Goal: Information Seeking & Learning: Learn about a topic

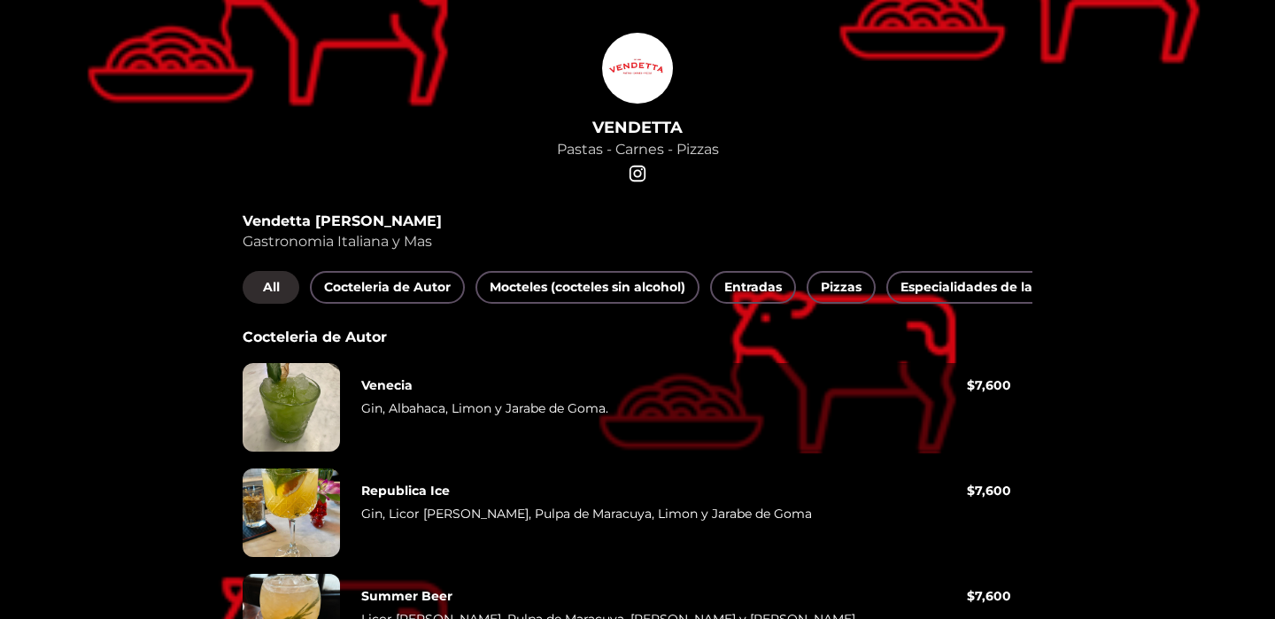
scroll to position [92, 0]
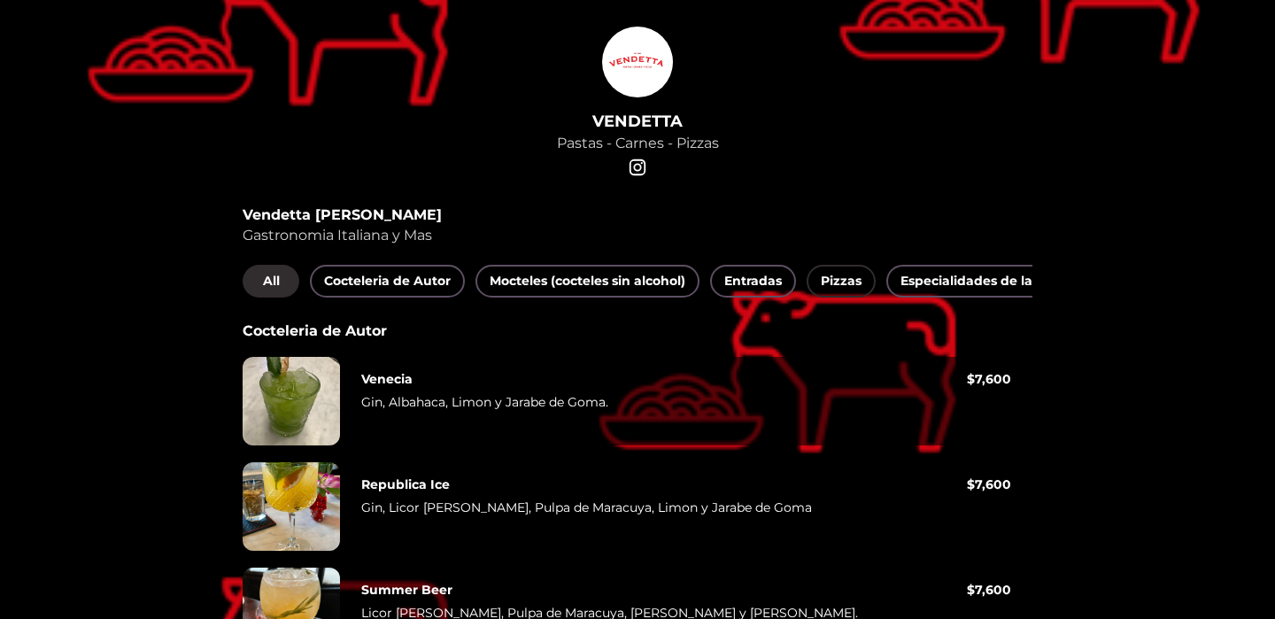
click at [833, 284] on span "Pizzas" at bounding box center [841, 281] width 41 height 22
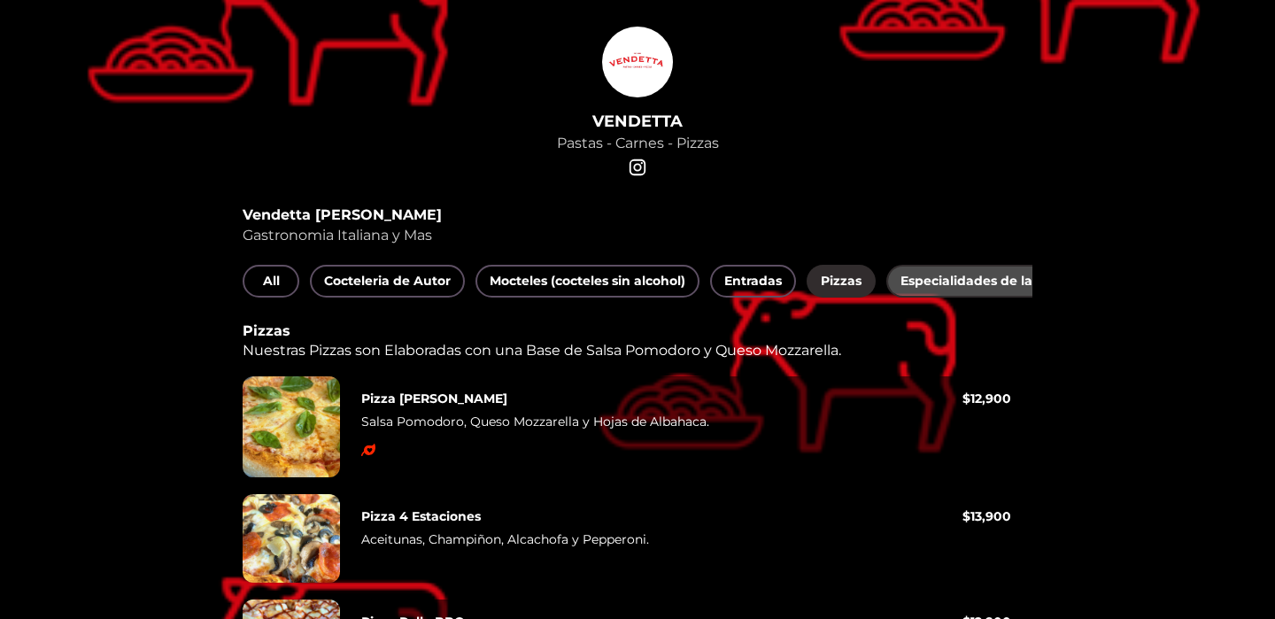
click at [928, 275] on span "Especialidades de la Casa" at bounding box center [984, 281] width 167 height 22
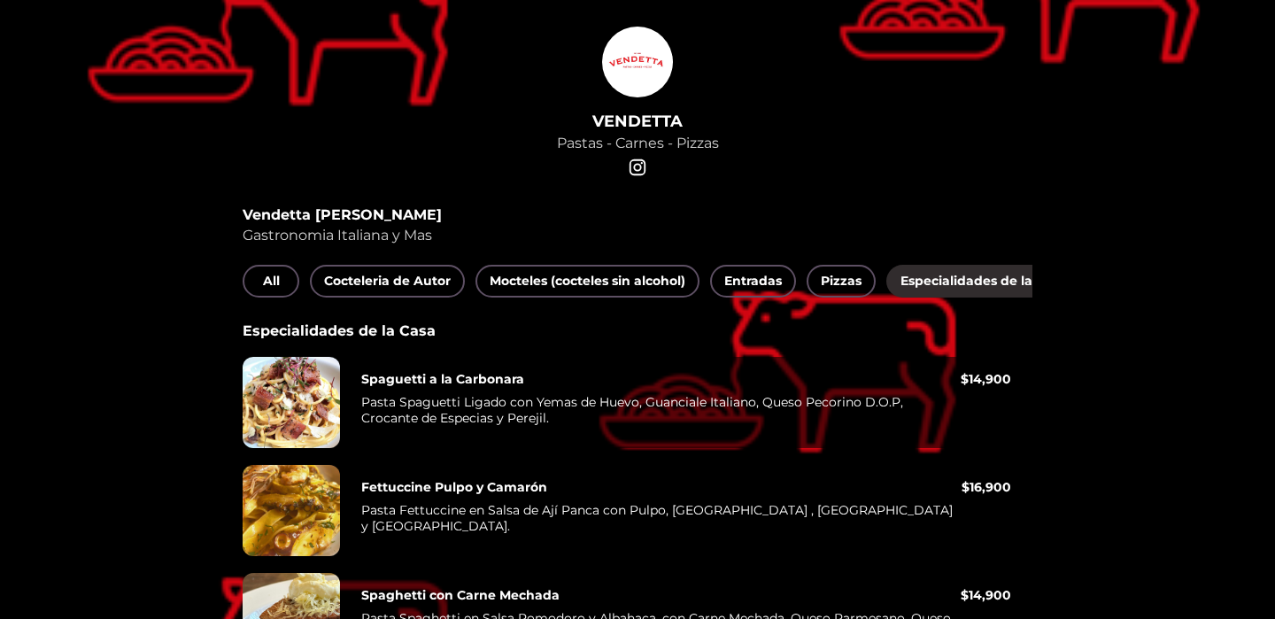
click at [930, 283] on span "Especialidades de la Casa" at bounding box center [984, 281] width 167 height 22
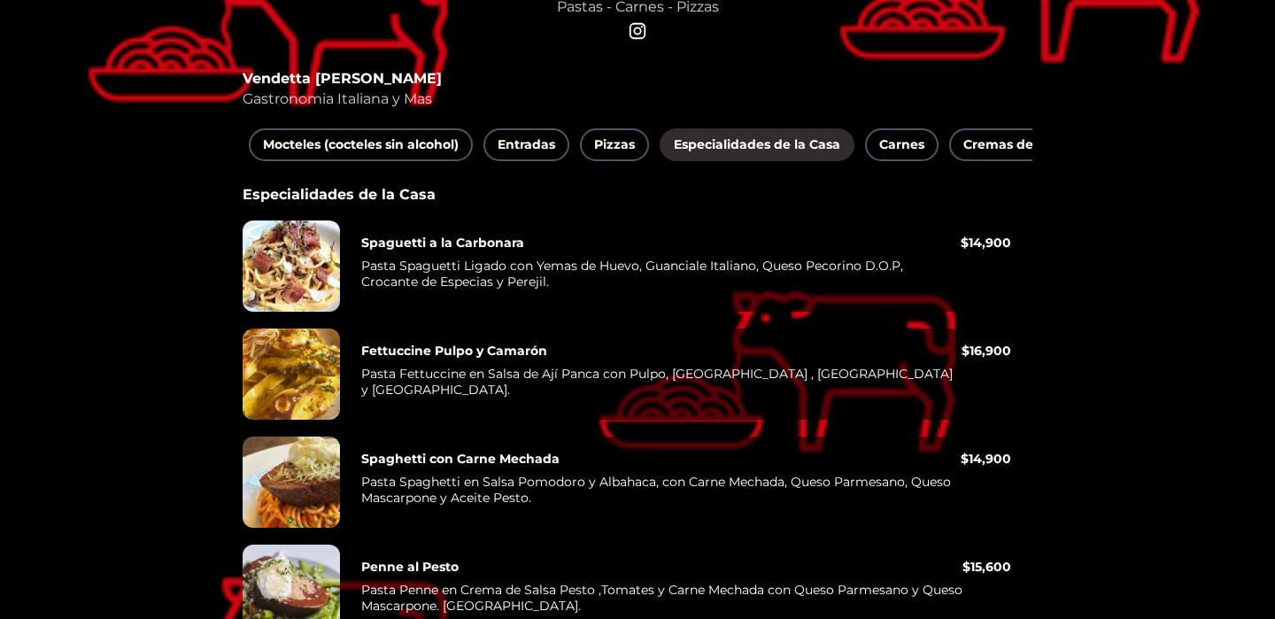
scroll to position [236, 0]
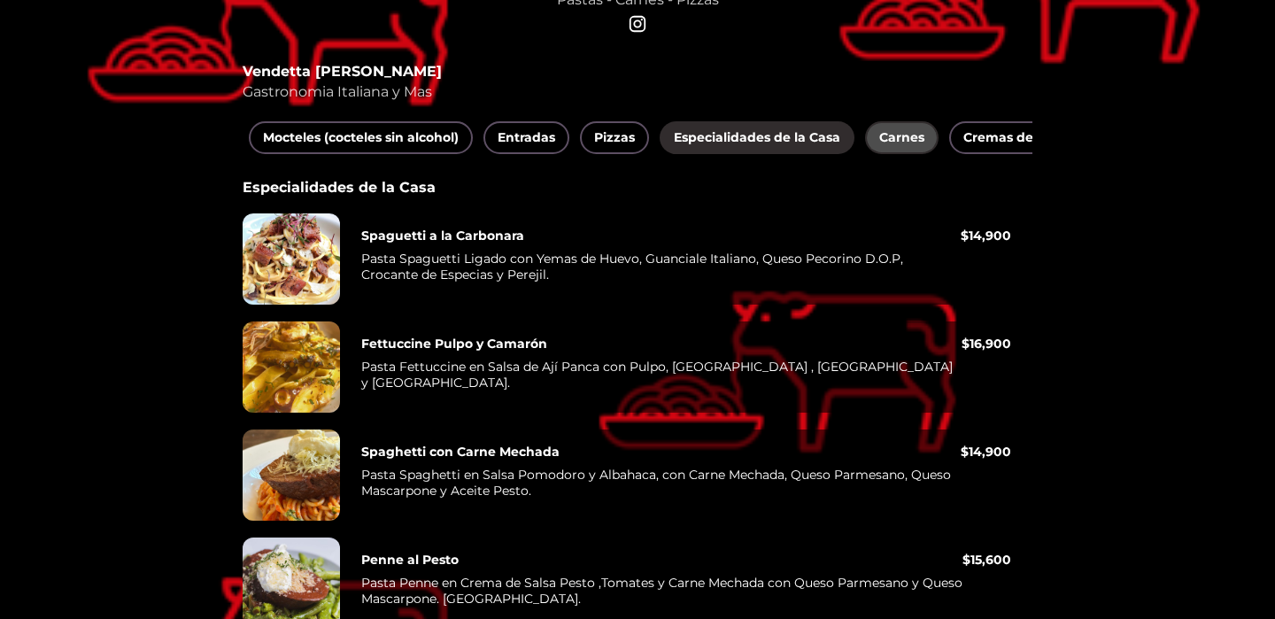
click at [889, 147] on span "Carnes" at bounding box center [902, 138] width 45 height 22
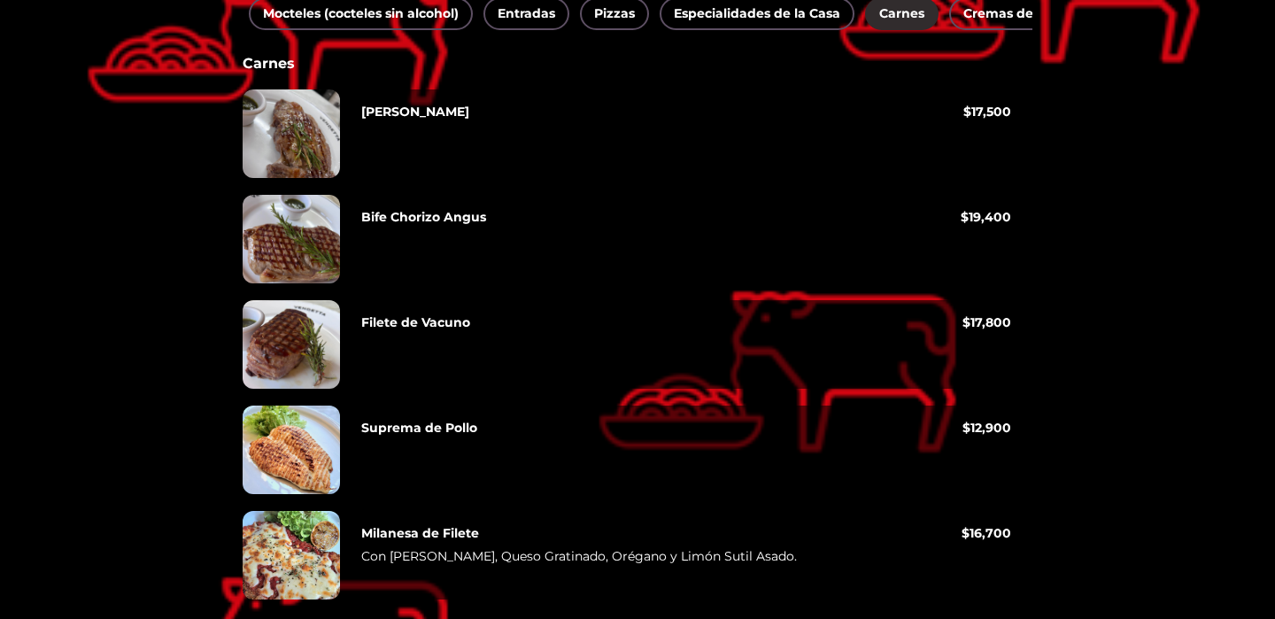
scroll to position [399, 0]
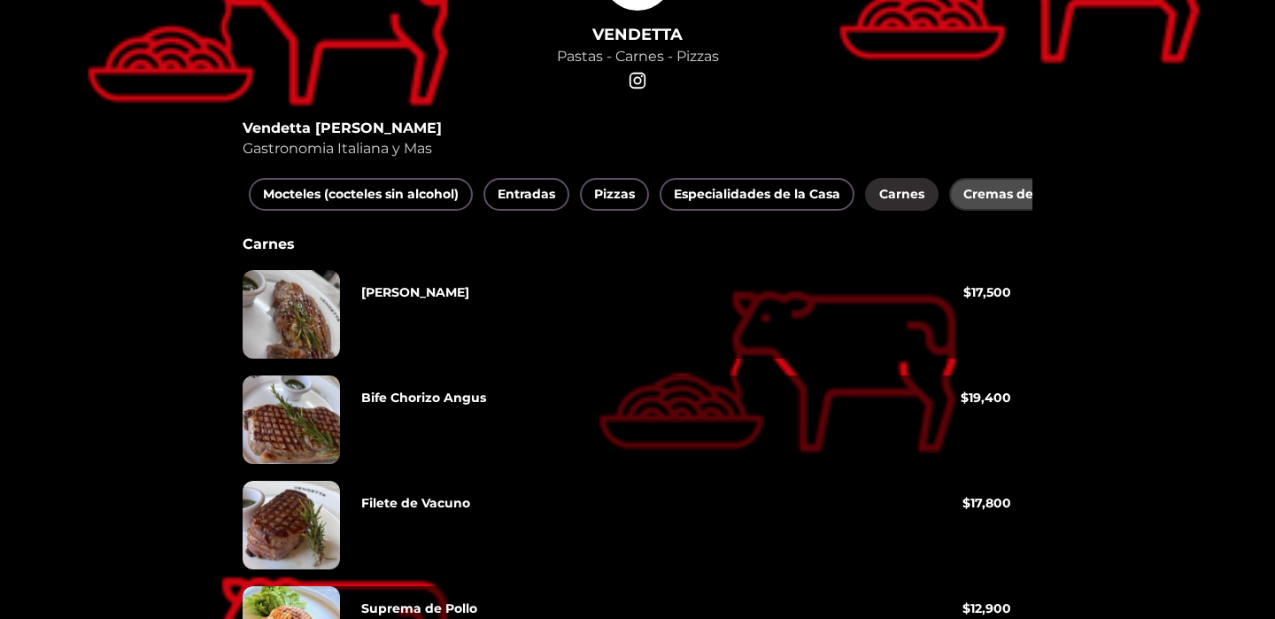
click at [988, 204] on span "Cremas de Vegetales" at bounding box center [1032, 194] width 137 height 22
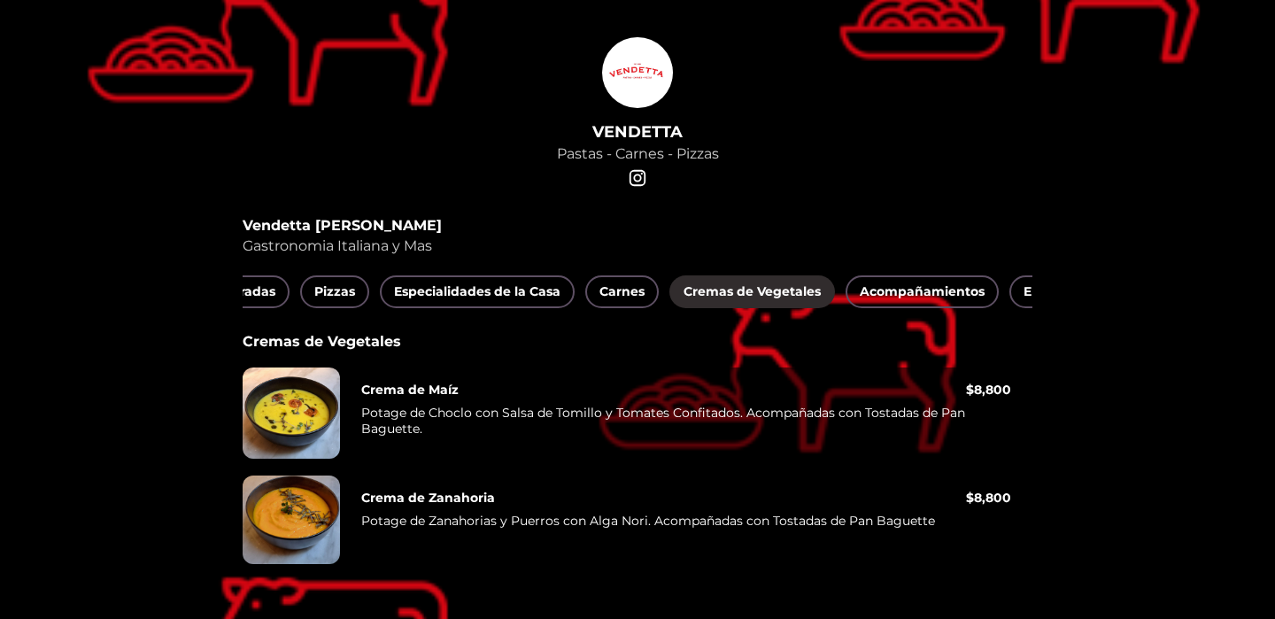
scroll to position [0, 511]
click at [932, 286] on span "Acompañamientos" at bounding box center [918, 292] width 125 height 22
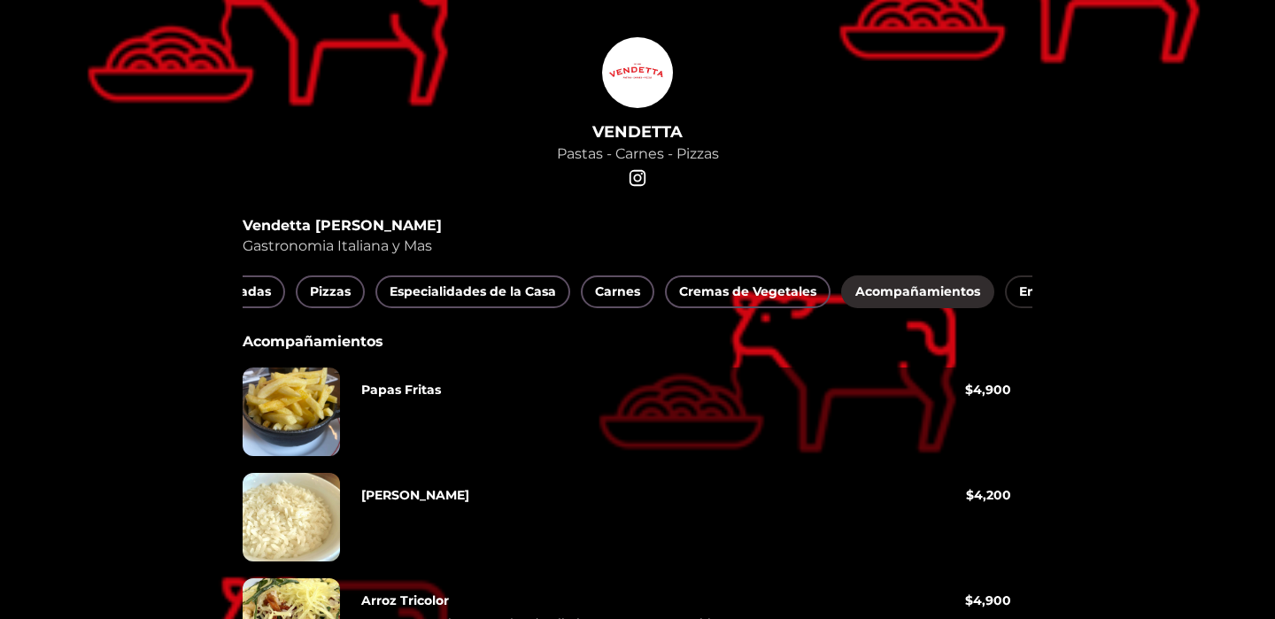
click at [1019, 295] on span "Ensaladas" at bounding box center [1052, 292] width 66 height 22
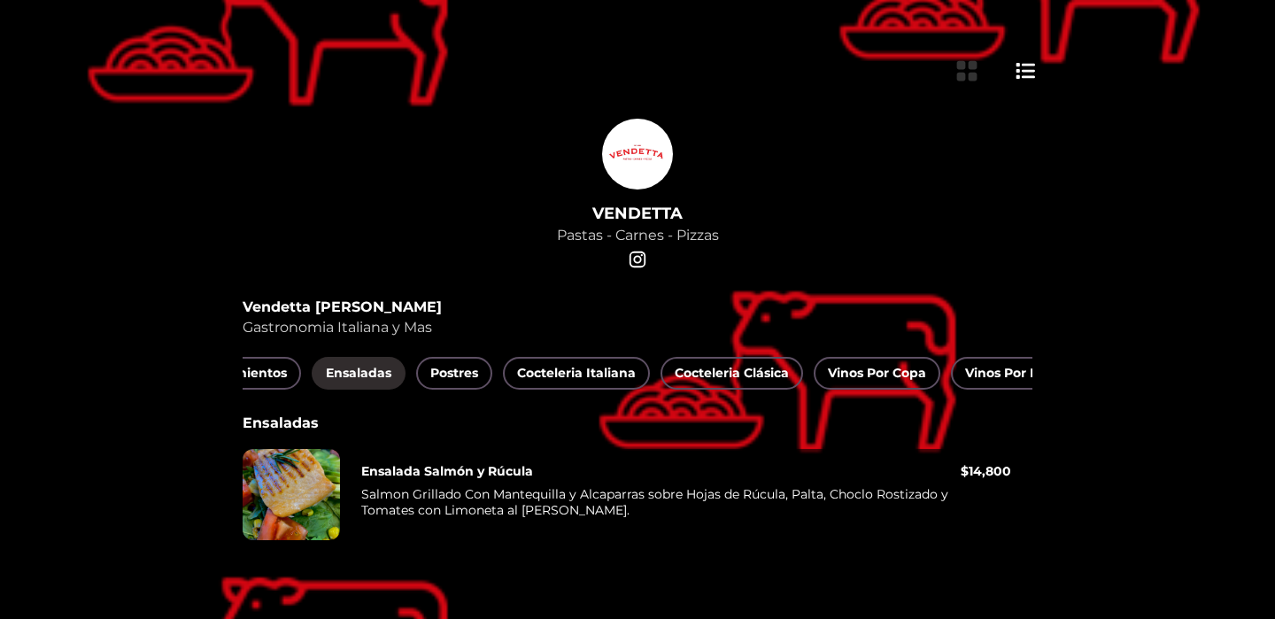
scroll to position [0, 1184]
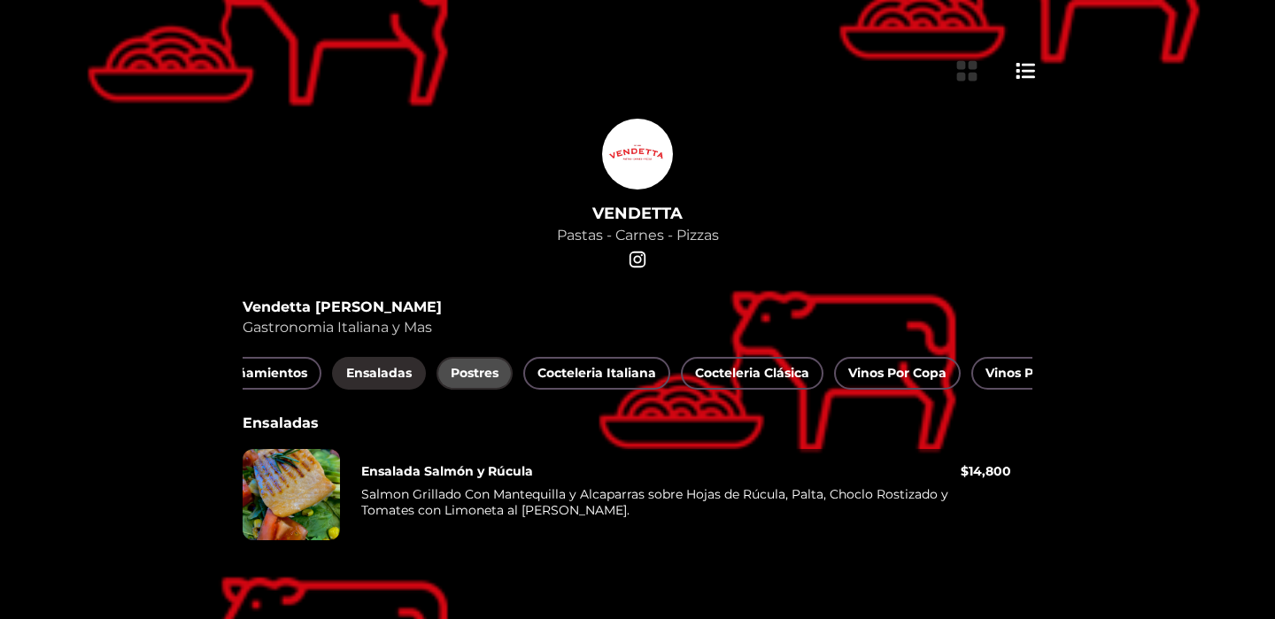
click at [481, 371] on span "Postres" at bounding box center [475, 373] width 48 height 22
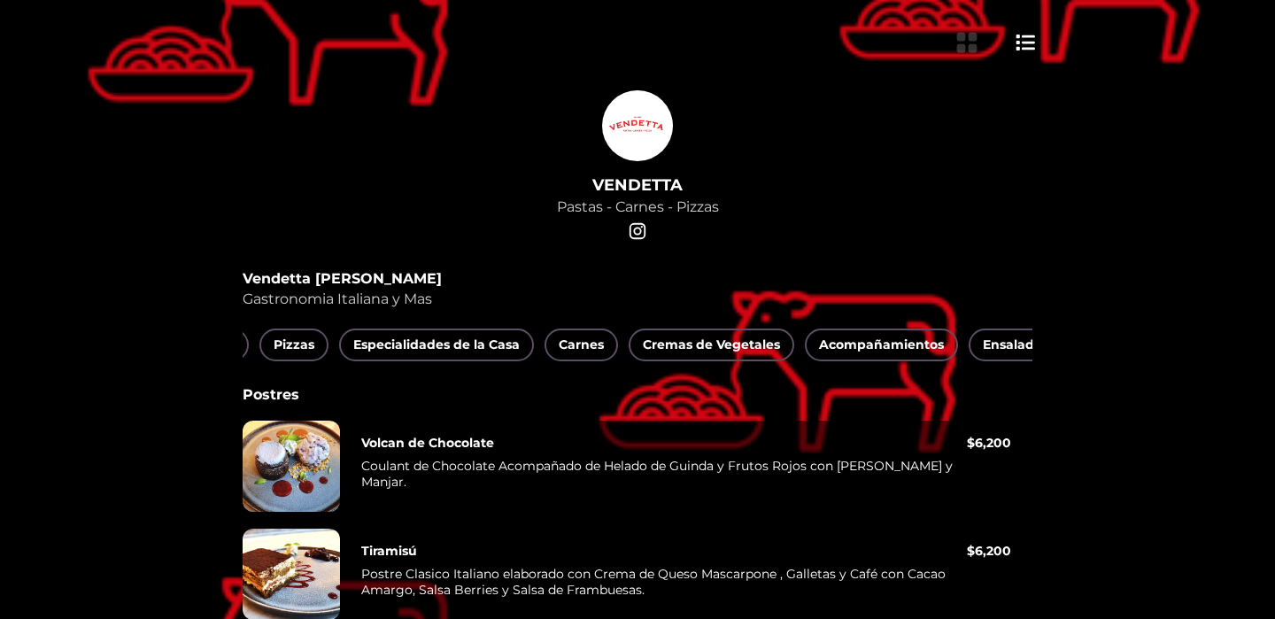
scroll to position [0, 549]
click at [466, 363] on div "All Cocteleria de Autor Mocteles (cocteles sin alcohol) Entradas Pizzas Especia…" at bounding box center [638, 347] width 790 height 36
click at [461, 347] on span "Especialidades de la Casa" at bounding box center [435, 345] width 167 height 22
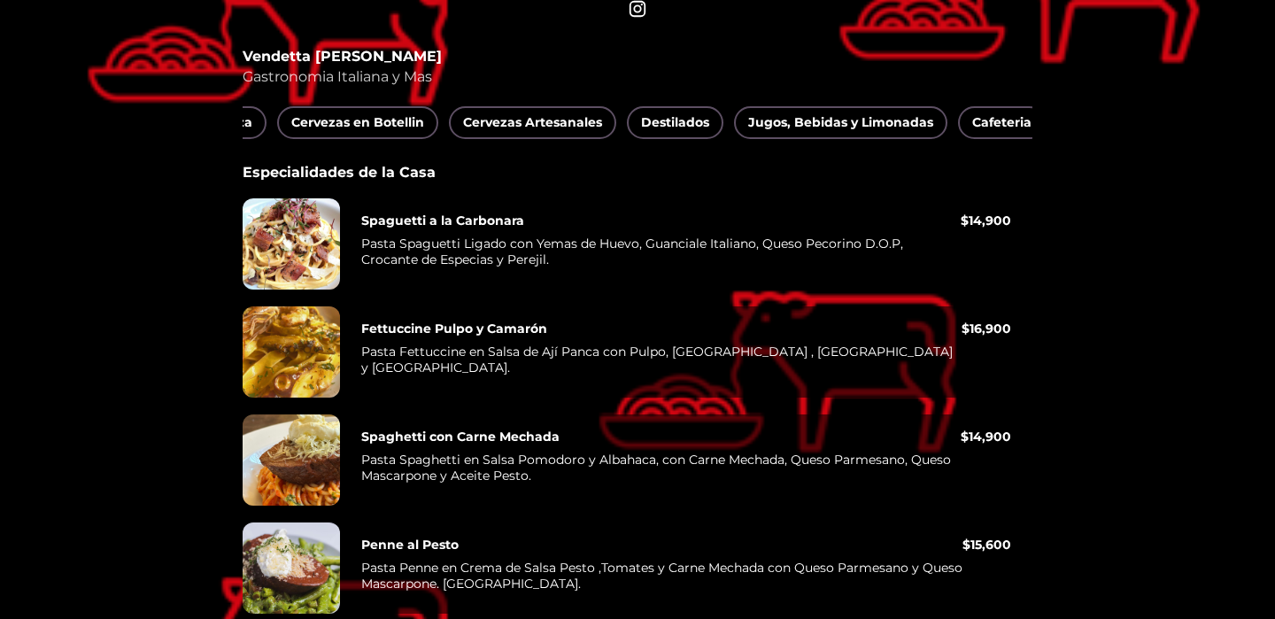
scroll to position [0, 2198]
click at [791, 117] on span "Jugos, Bebidas y Limonadas" at bounding box center [826, 123] width 185 height 22
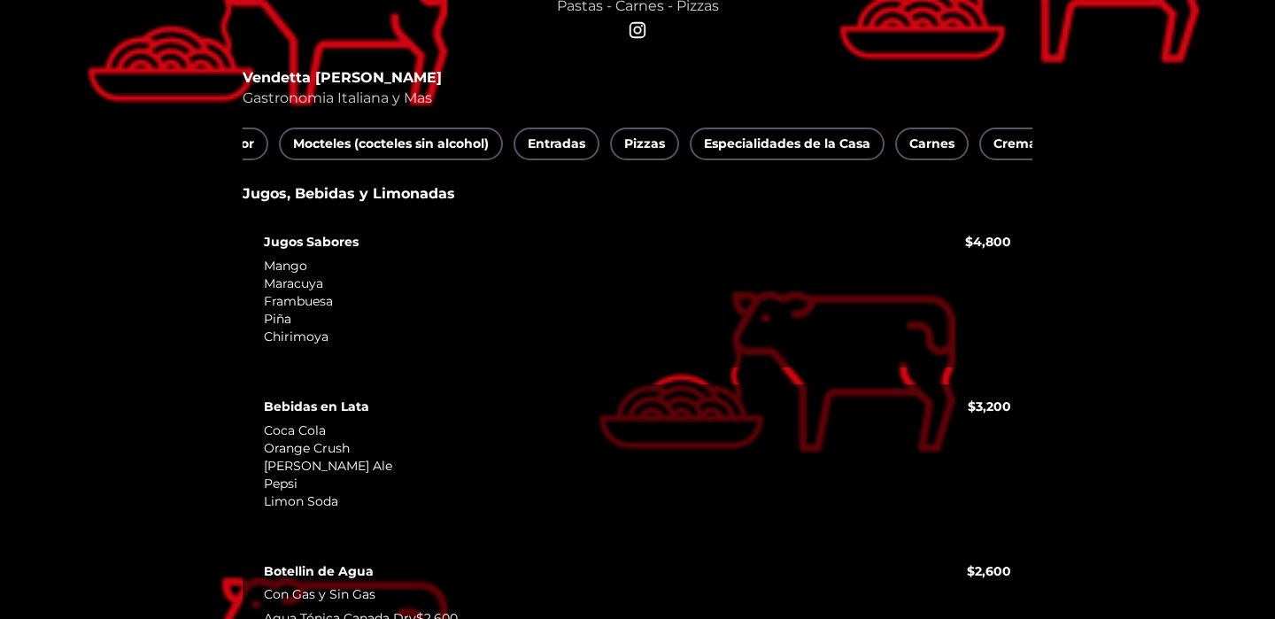
scroll to position [0, 190]
click at [573, 138] on span "Entradas" at bounding box center [563, 144] width 58 height 22
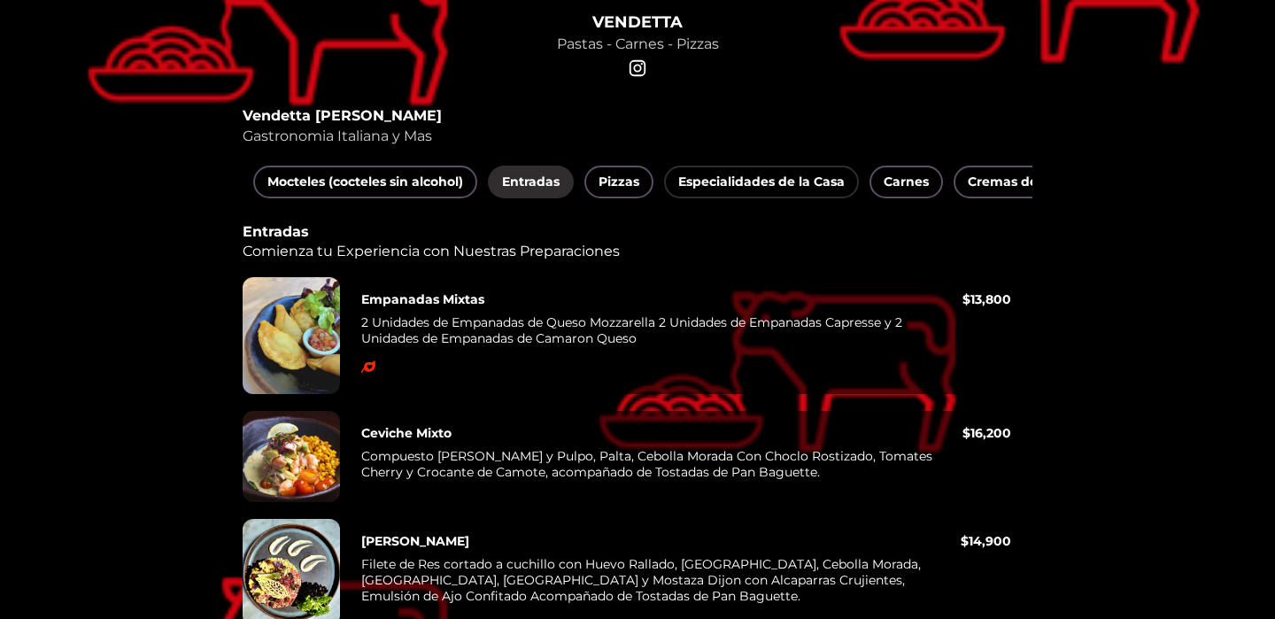
scroll to position [0, 228]
click at [615, 177] on span "Pizzas" at bounding box center [613, 182] width 41 height 22
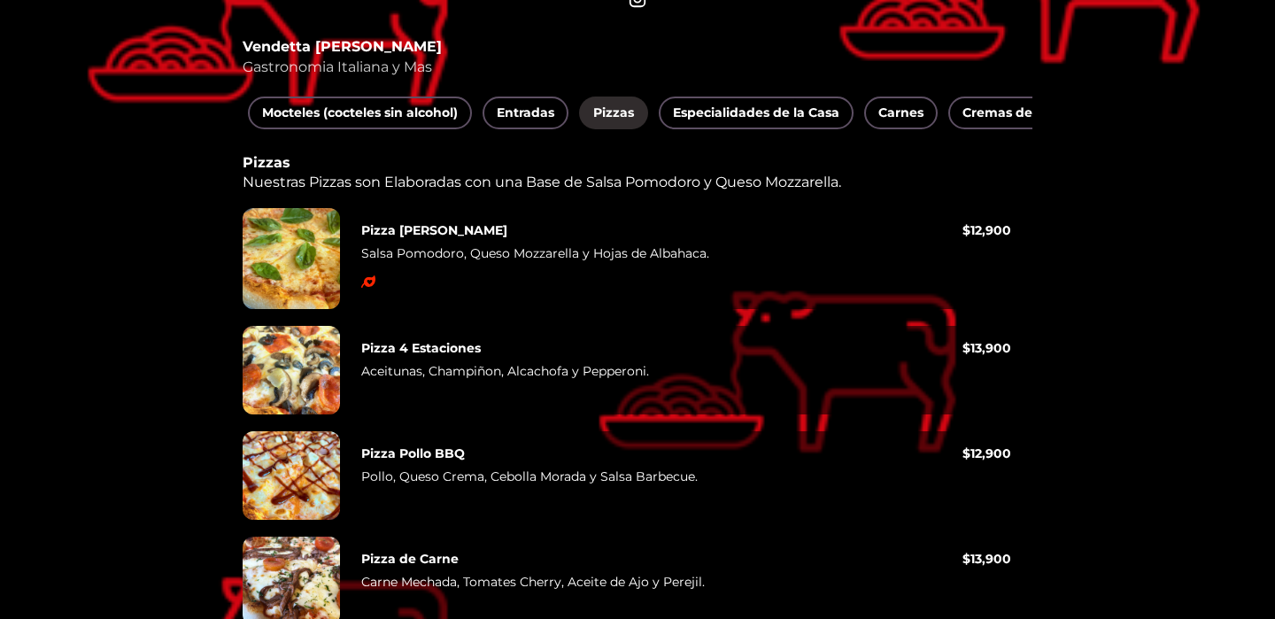
scroll to position [245, 0]
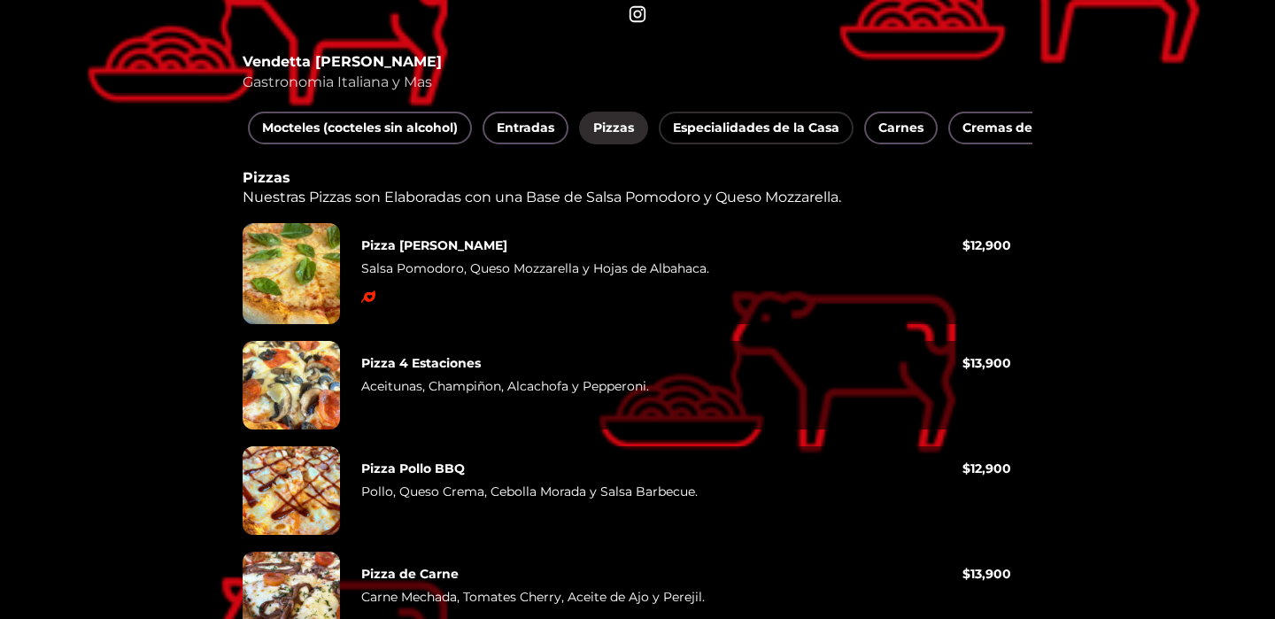
click at [775, 131] on span "Especialidades de la Casa" at bounding box center [756, 128] width 167 height 22
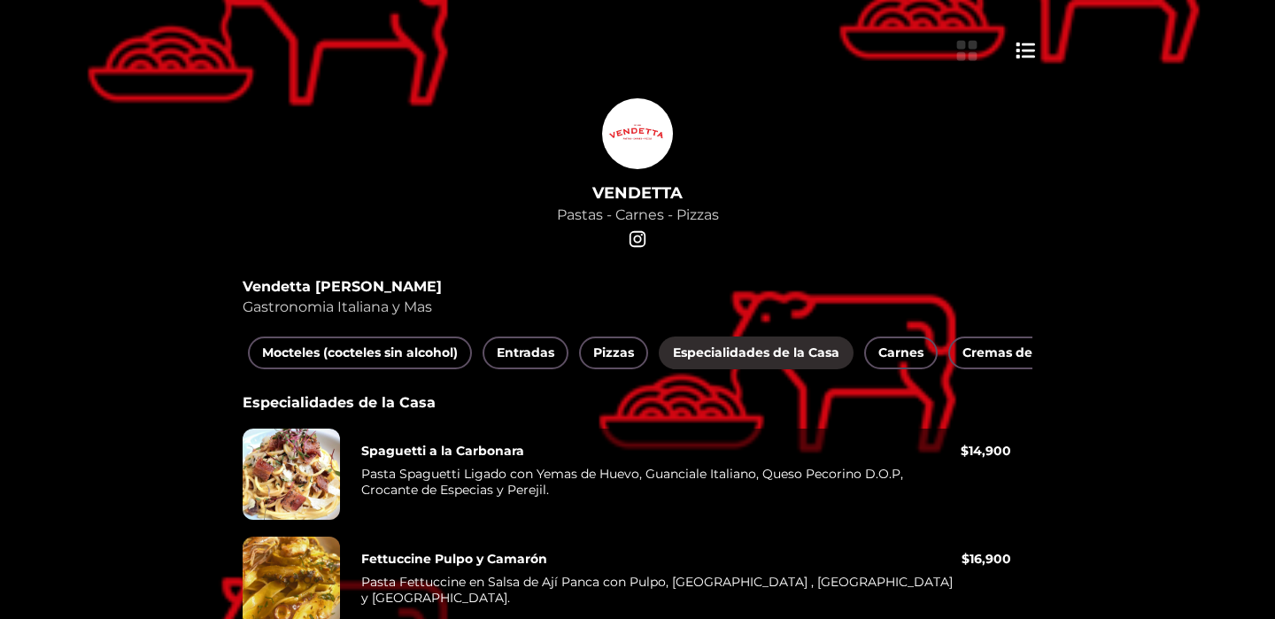
scroll to position [0, 0]
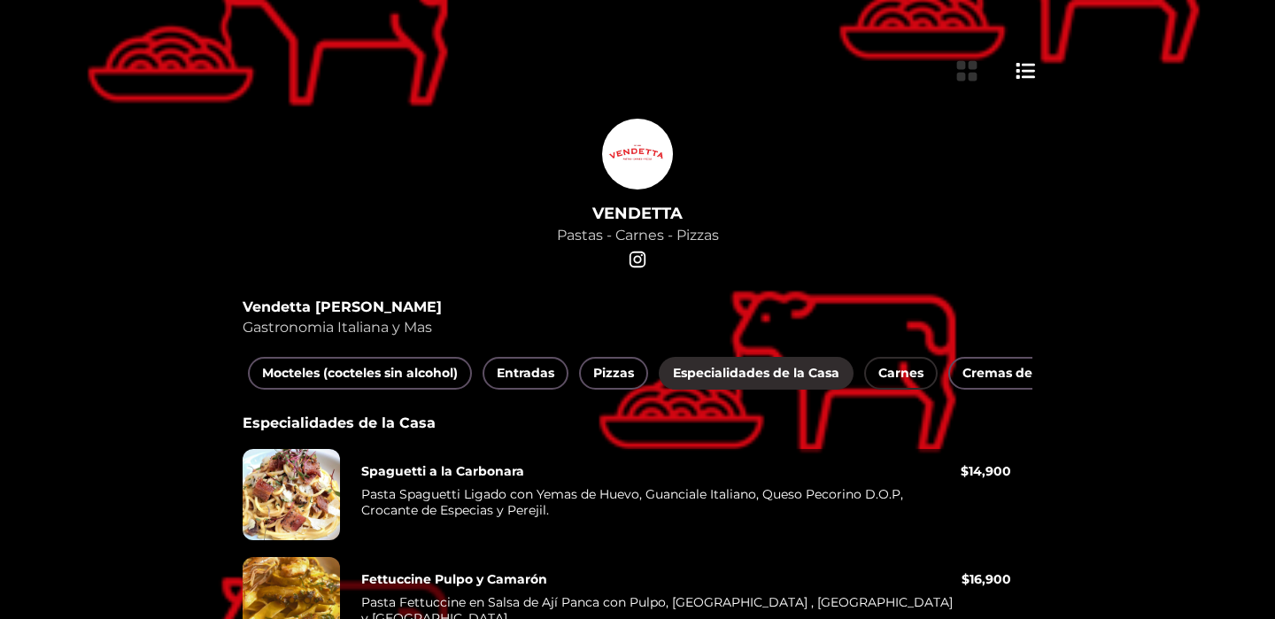
click at [894, 379] on span "Carnes" at bounding box center [901, 373] width 45 height 22
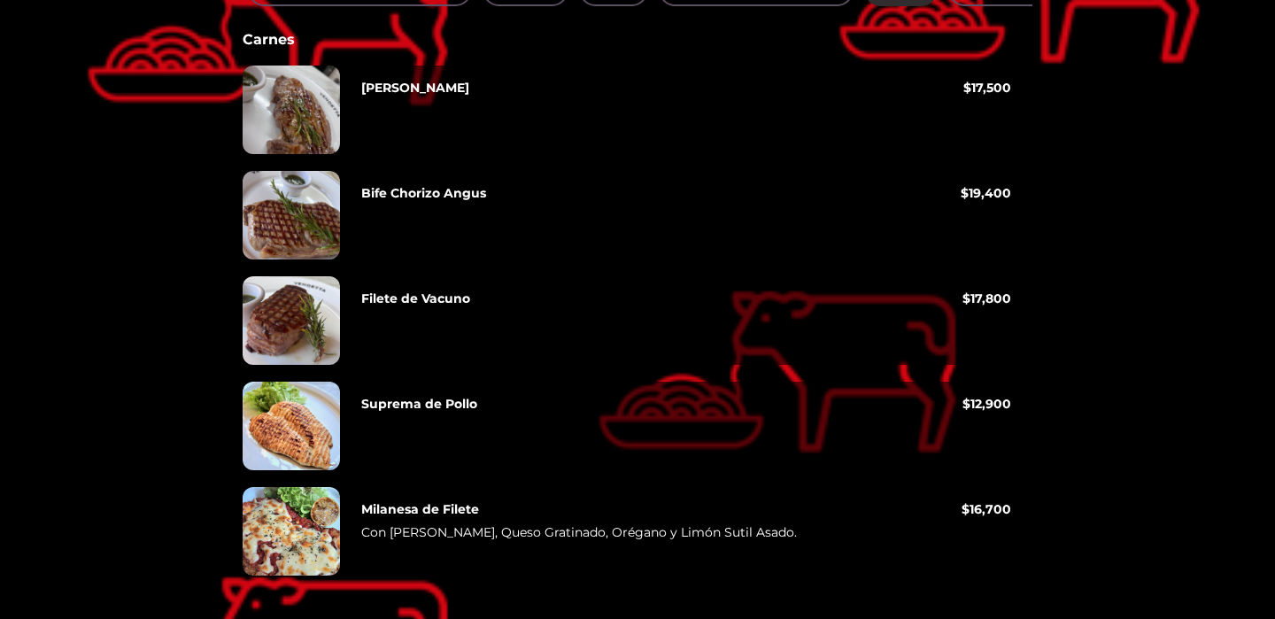
scroll to position [399, 0]
